Goal: Task Accomplishment & Management: Use online tool/utility

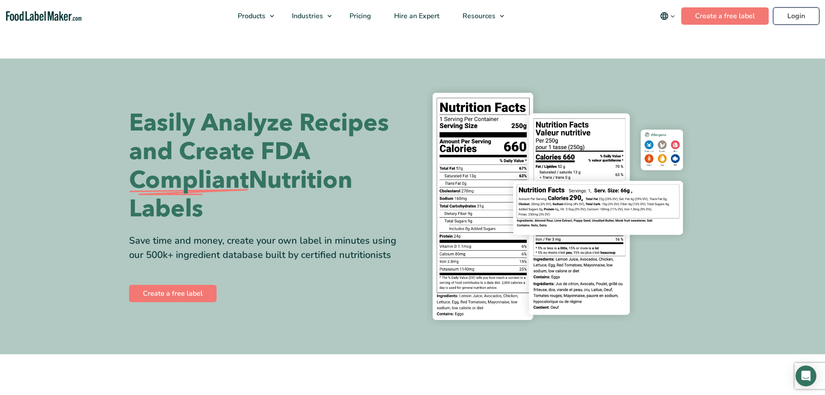
click at [791, 23] on link "Login" at bounding box center [796, 15] width 46 height 17
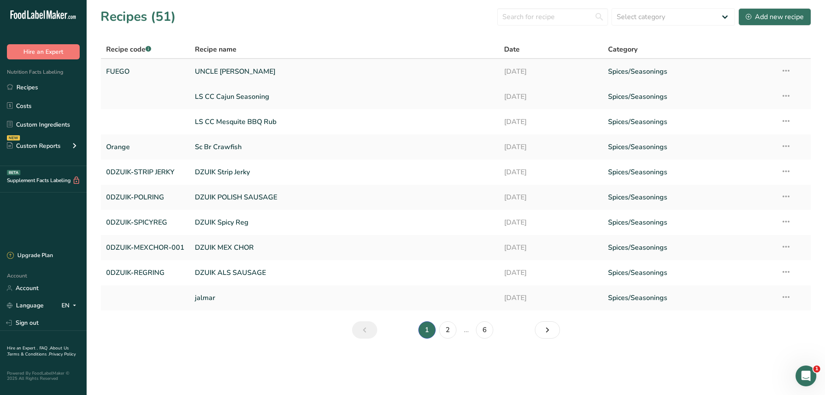
click at [223, 68] on link "UNCLE [PERSON_NAME]" at bounding box center [344, 71] width 299 height 18
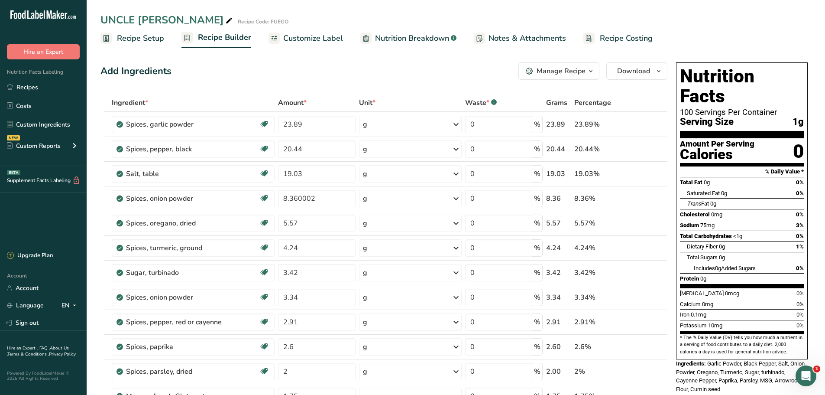
drag, startPoint x: 804, startPoint y: 2, endPoint x: 638, endPoint y: 3, distance: 166.3
click at [638, 3] on div "UNCLE [PERSON_NAME] Recipe Code: FUEGO Recipe Setup Recipe Builder Customize La…" at bounding box center [456, 24] width 738 height 48
click at [291, 38] on span "Customize Label" at bounding box center [313, 38] width 60 height 12
